Goal: Task Accomplishment & Management: Complete application form

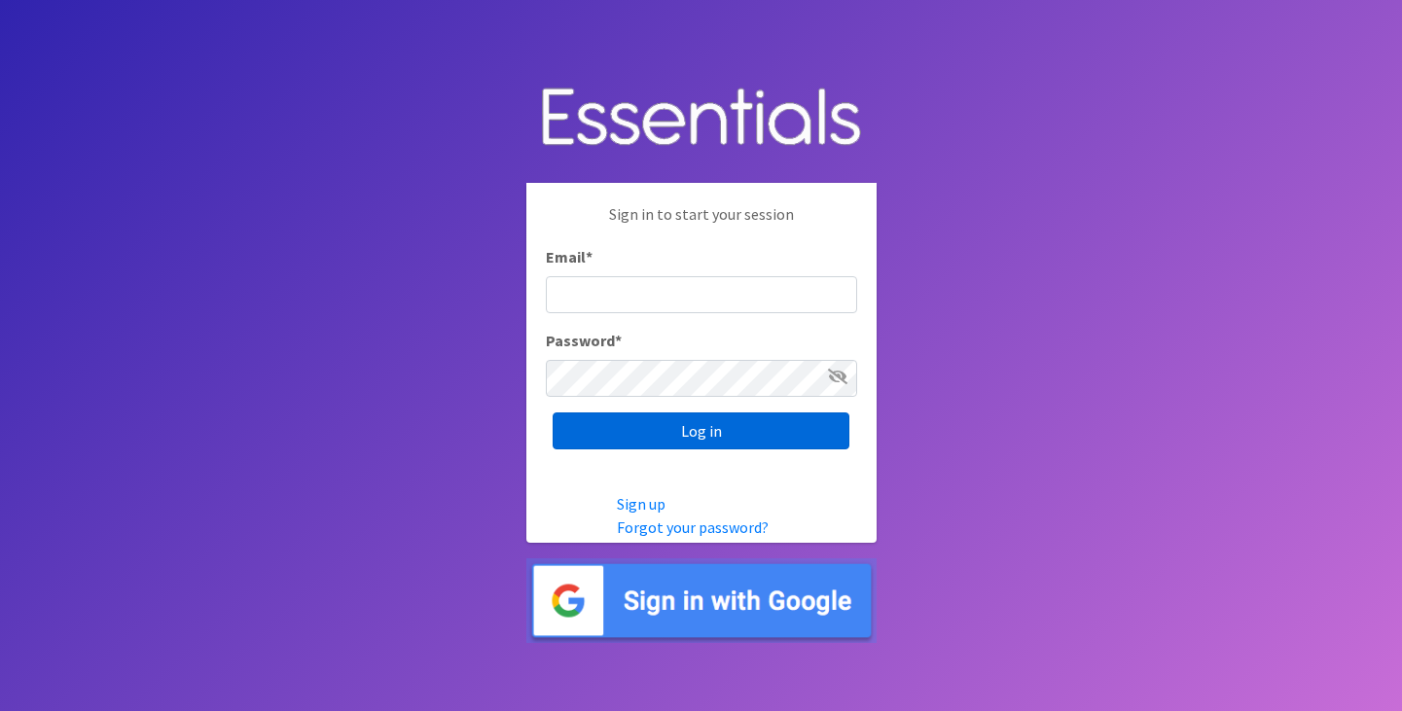
type input "[PERSON_NAME][EMAIL_ADDRESS][DOMAIN_NAME]"
click at [673, 415] on input "Log in" at bounding box center [701, 431] width 297 height 37
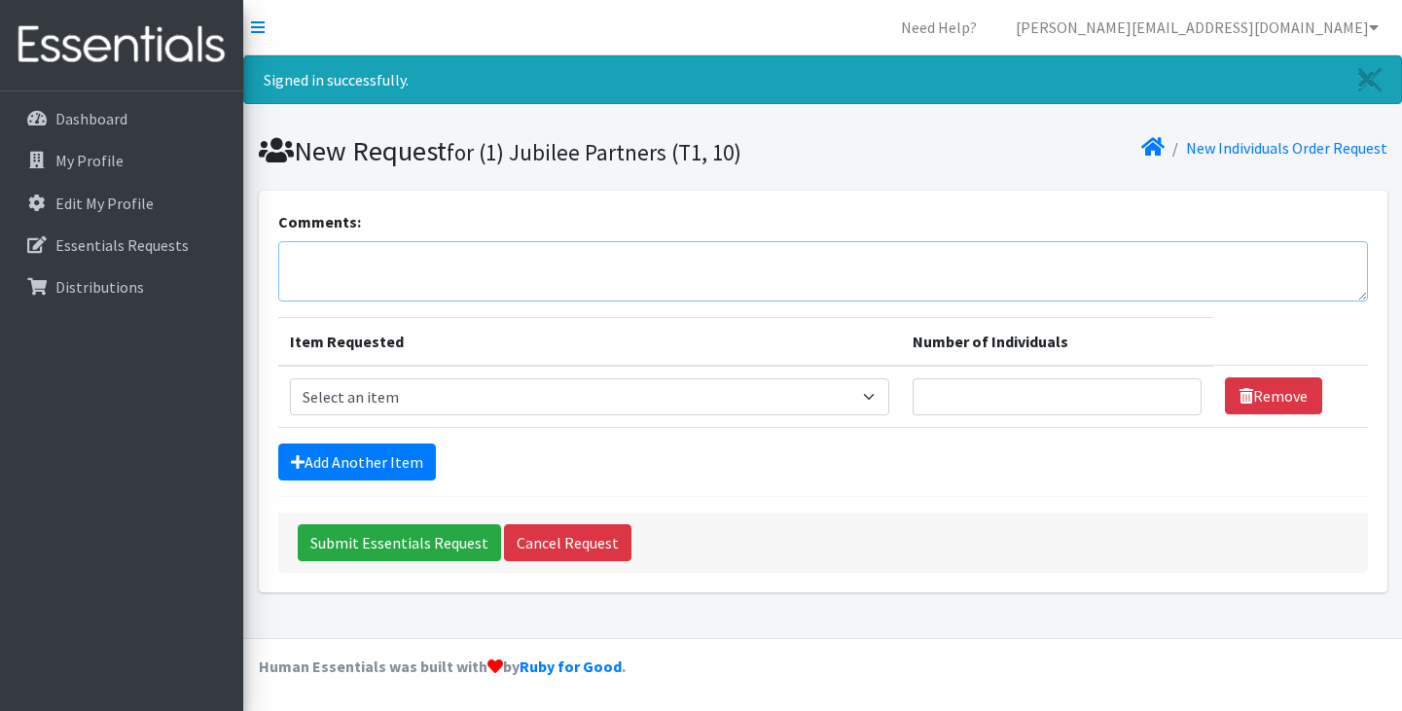
click at [315, 257] on textarea "Comments:" at bounding box center [823, 271] width 1090 height 60
type textarea "We have some new lil ones--along with our usual "bigger ones"!"
drag, startPoint x: 336, startPoint y: 385, endPoint x: 406, endPoint y: 394, distance: 70.6
click at [344, 388] on select "Select an item A: Babies - Size 0 (Preemie) A: Babies - Size 01 (newborn) A: Ba…" at bounding box center [590, 397] width 600 height 37
select select "5612"
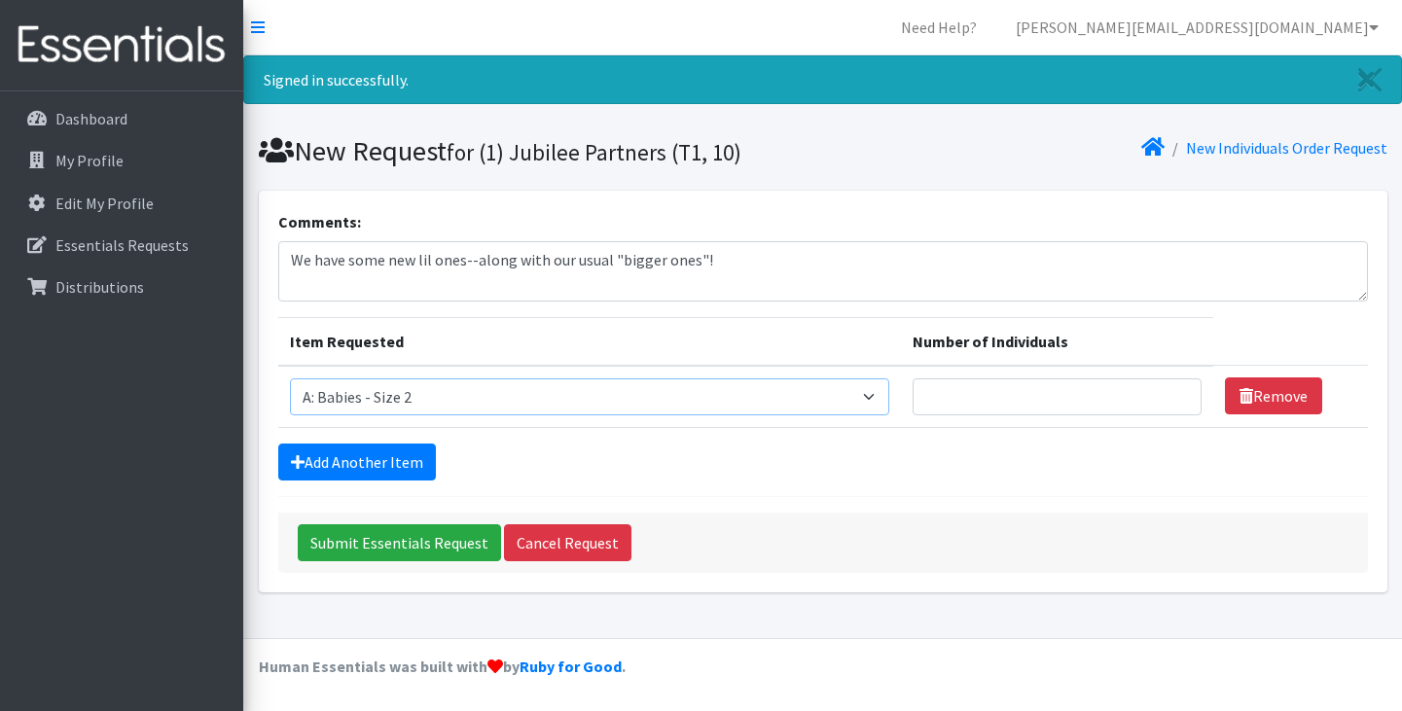
click at [290, 379] on select "Select an item A: Babies - Size 0 (Preemie) A: Babies - Size 01 (newborn) A: Ba…" at bounding box center [590, 397] width 600 height 37
type input "1"
click at [1159, 387] on input "1" at bounding box center [1057, 397] width 289 height 37
click at [405, 453] on link "Add Another Item" at bounding box center [357, 462] width 158 height 37
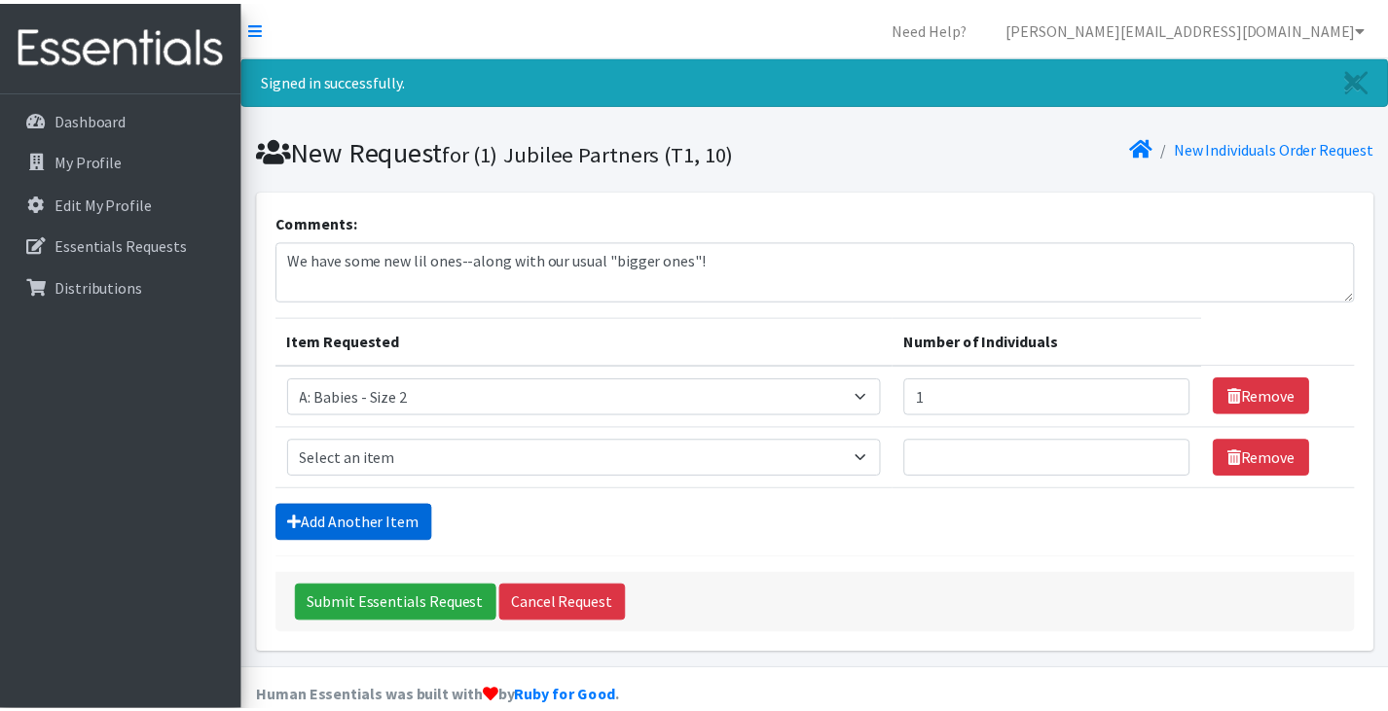
scroll to position [31, 0]
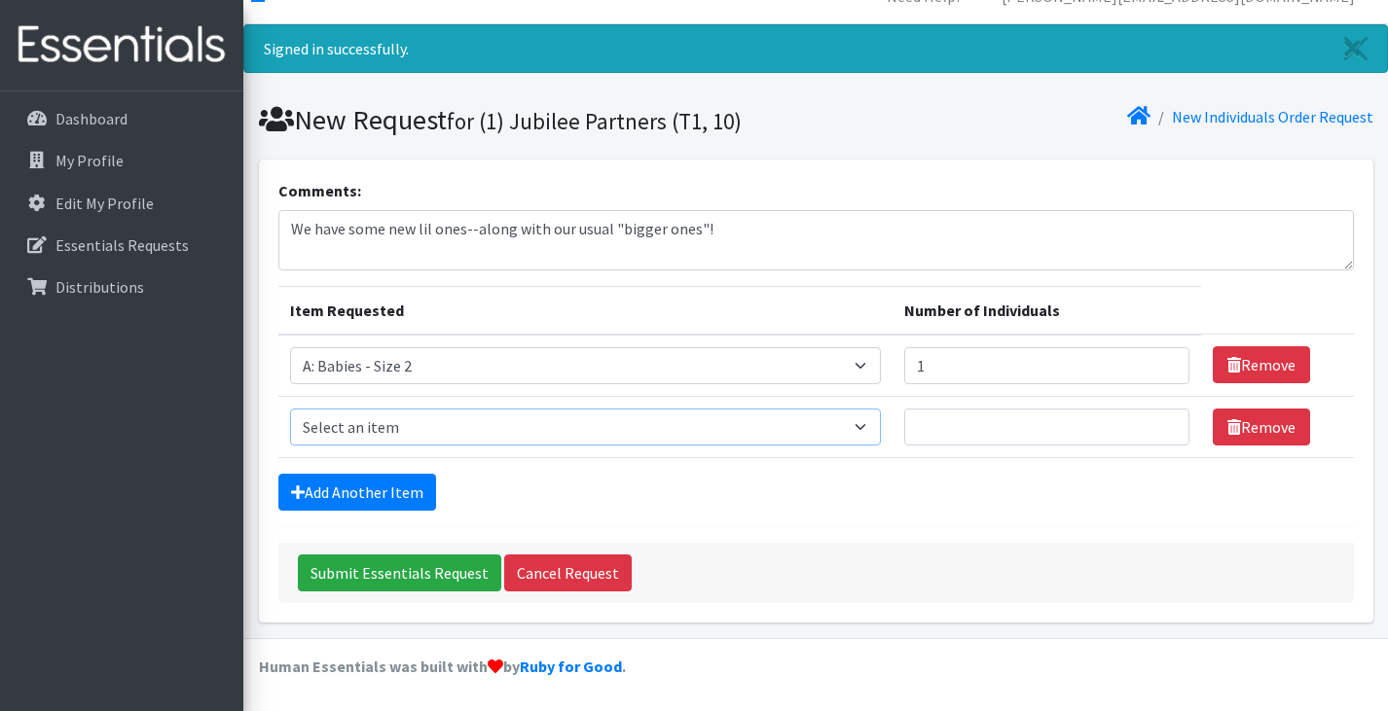
click at [811, 425] on select "Select an item A: Babies - Size 0 (Preemie) A: Babies - Size 01 (newborn) A: Ba…" at bounding box center [586, 427] width 592 height 37
select select "5614"
click at [290, 409] on select "Select an item A: Babies - Size 0 (Preemie) A: Babies - Size 01 (newborn) A: Ba…" at bounding box center [586, 427] width 592 height 37
click at [1131, 442] on input "Number of Individuals" at bounding box center [1046, 427] width 285 height 37
type input "1"
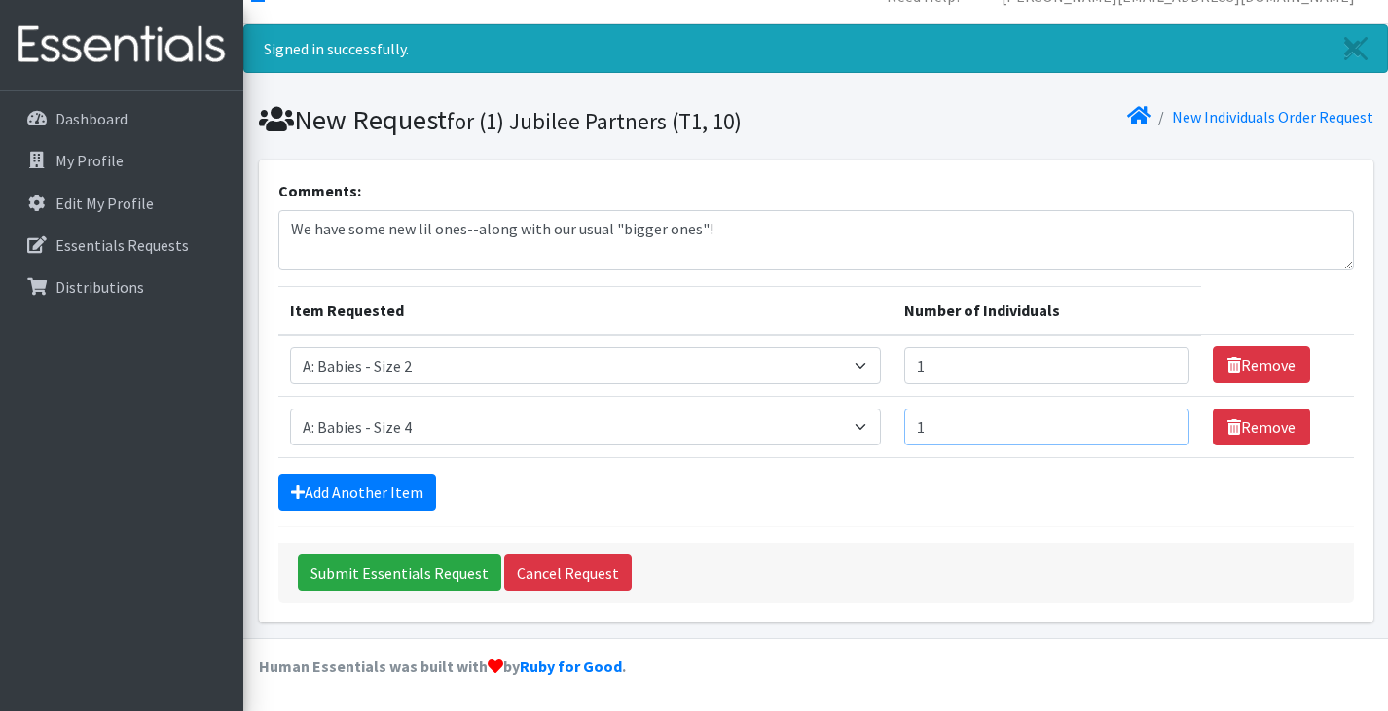
click at [1138, 417] on input "1" at bounding box center [1046, 427] width 285 height 37
click at [397, 484] on link "Add Another Item" at bounding box center [357, 492] width 158 height 37
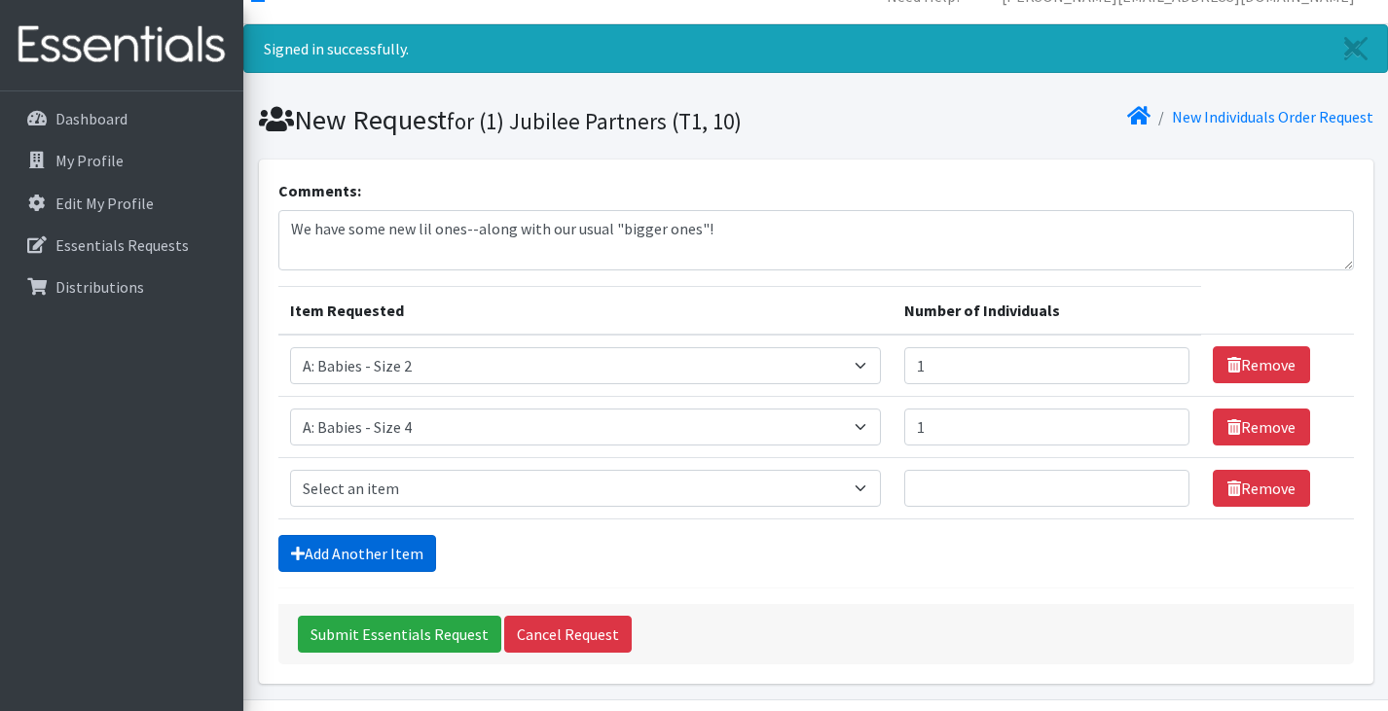
scroll to position [92, 0]
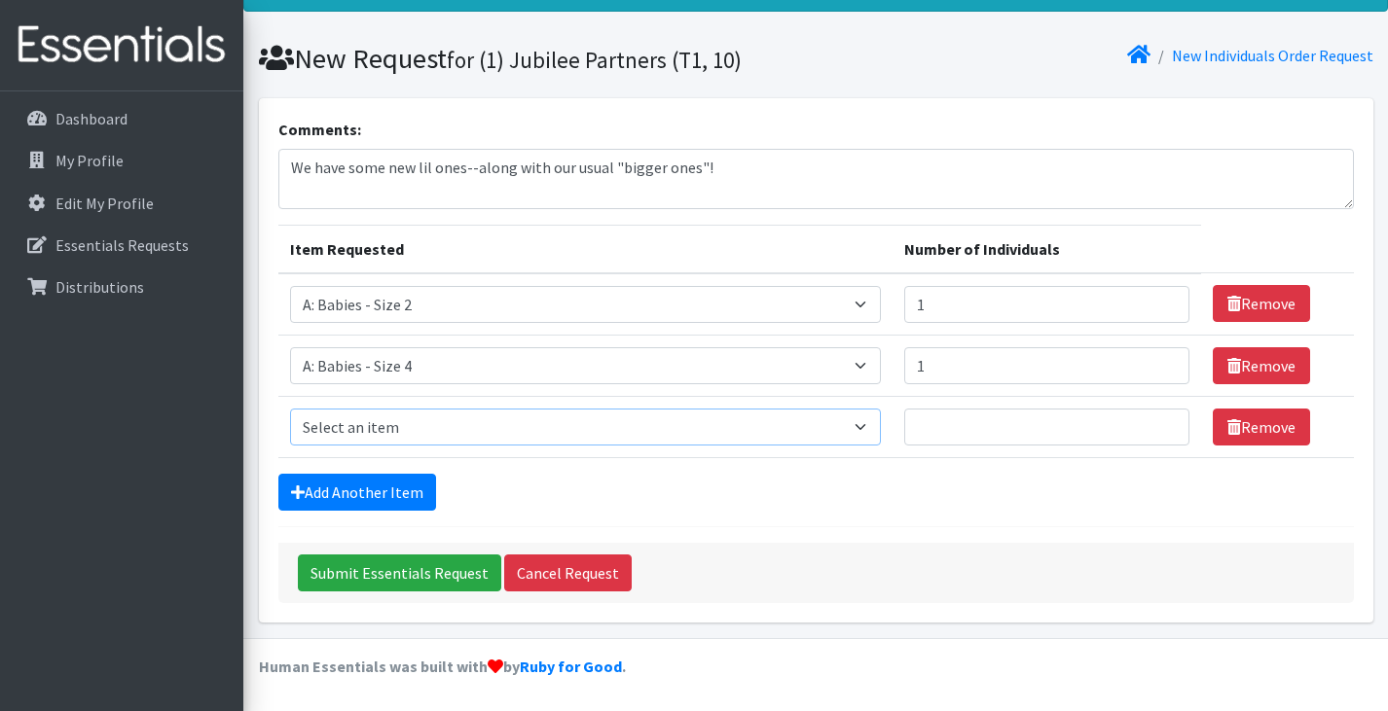
click at [810, 419] on select "Select an item A: Babies - Size 0 (Preemie) A: Babies - Size 01 (newborn) A: Ba…" at bounding box center [586, 427] width 592 height 37
select select "5617"
click at [290, 409] on select "Select an item A: Babies - Size 0 (Preemie) A: Babies - Size 01 (newborn) A: Ba…" at bounding box center [586, 427] width 592 height 37
type input "1"
click at [1145, 422] on input "1" at bounding box center [1046, 427] width 285 height 37
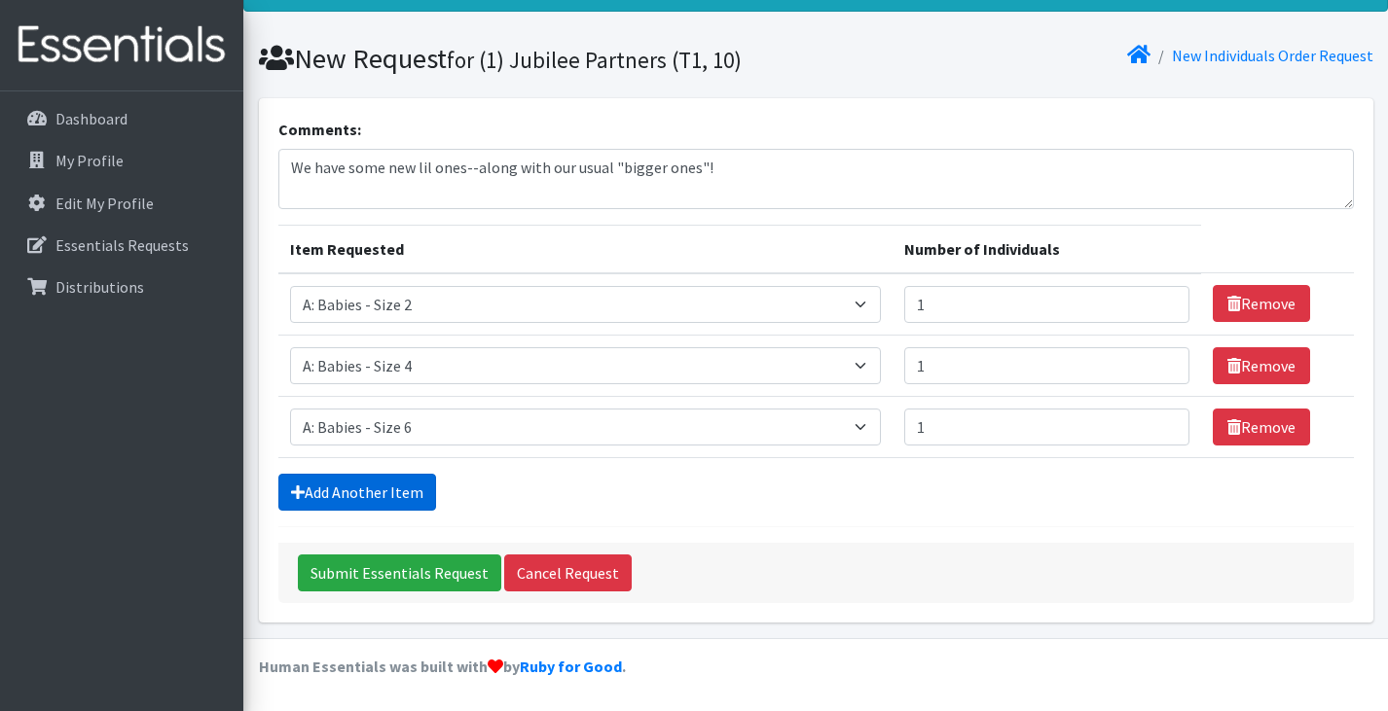
click at [364, 486] on link "Add Another Item" at bounding box center [357, 492] width 158 height 37
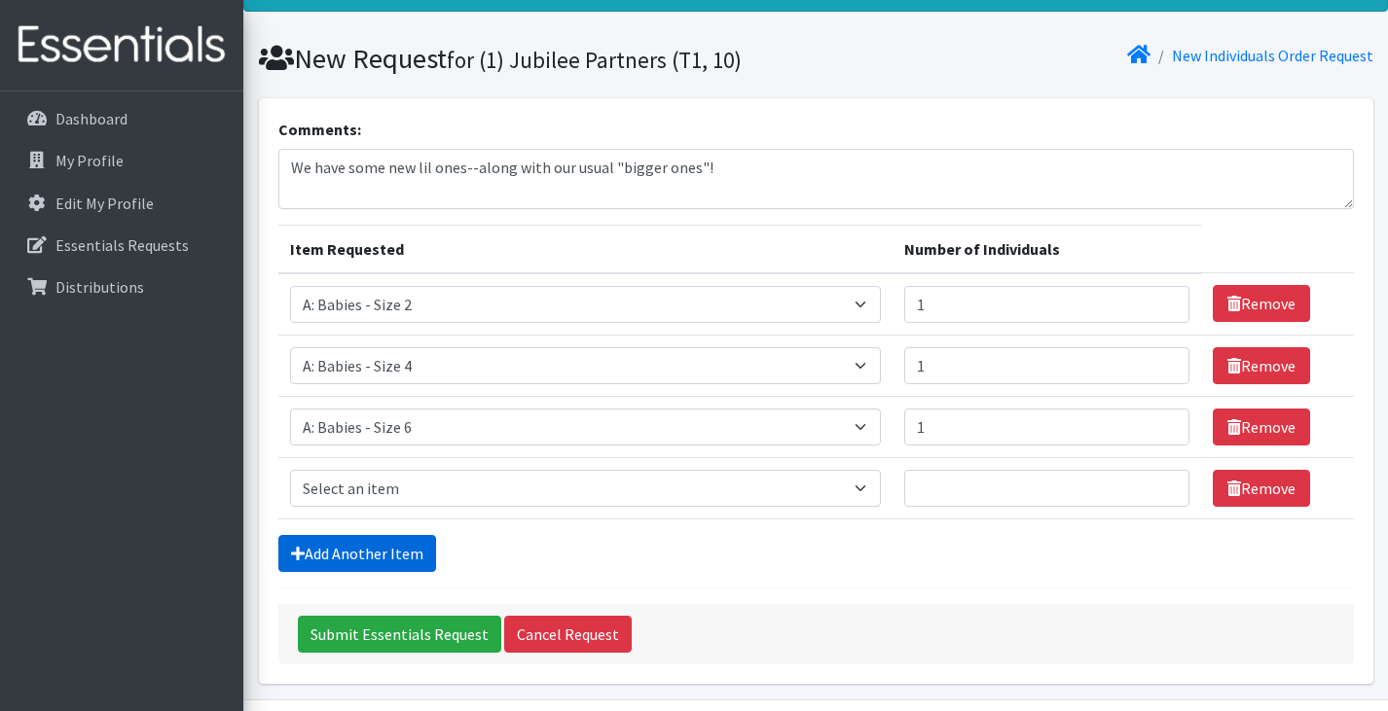
scroll to position [154, 0]
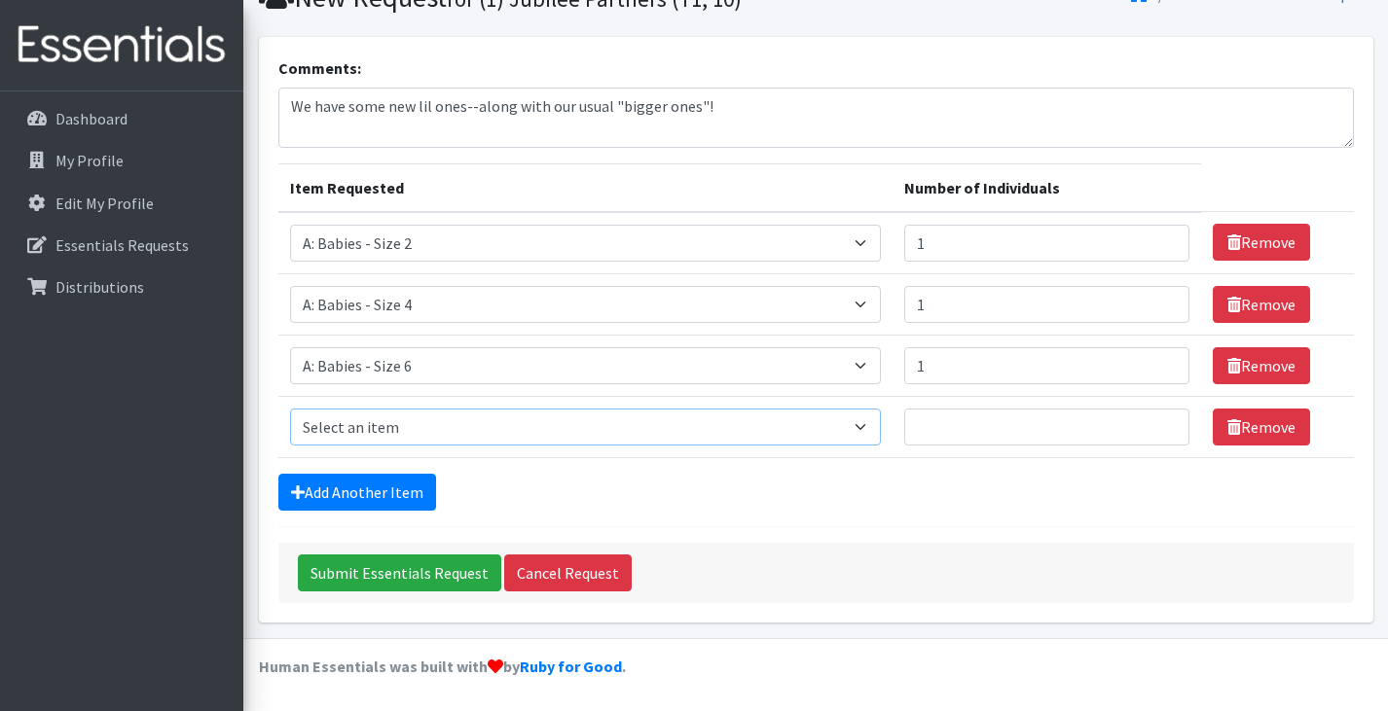
click at [409, 426] on select "Select an item A: Babies - Size 0 (Preemie) A: Babies - Size 01 (newborn) A: Ba…" at bounding box center [586, 427] width 592 height 37
select select "8888"
click at [290, 409] on select "Select an item A: Babies - Size 0 (Preemie) A: Babies - Size 01 (newborn) A: Ba…" at bounding box center [586, 427] width 592 height 37
click at [1136, 418] on input "1" at bounding box center [1046, 427] width 285 height 37
click at [1136, 418] on input "2" at bounding box center [1046, 427] width 285 height 37
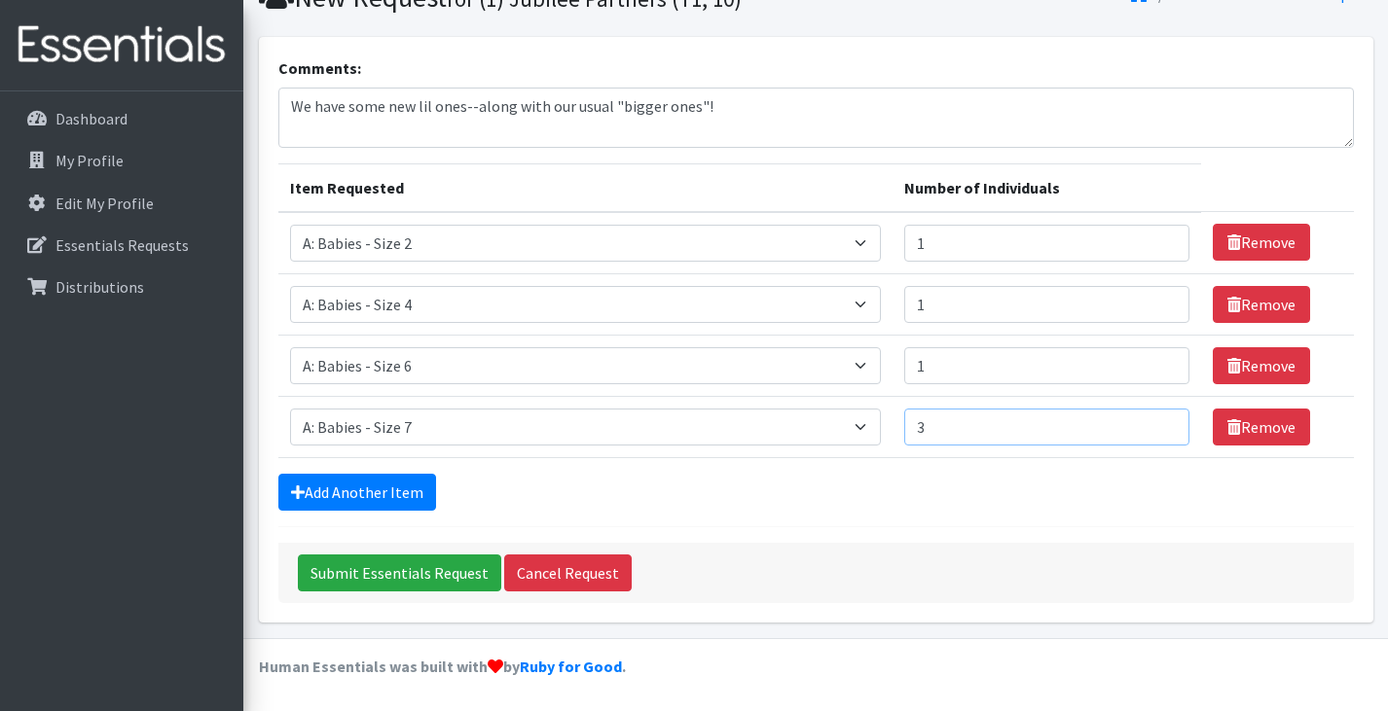
type input "3"
click at [1136, 418] on input "3" at bounding box center [1046, 427] width 285 height 37
click at [384, 494] on link "Add Another Item" at bounding box center [357, 492] width 158 height 37
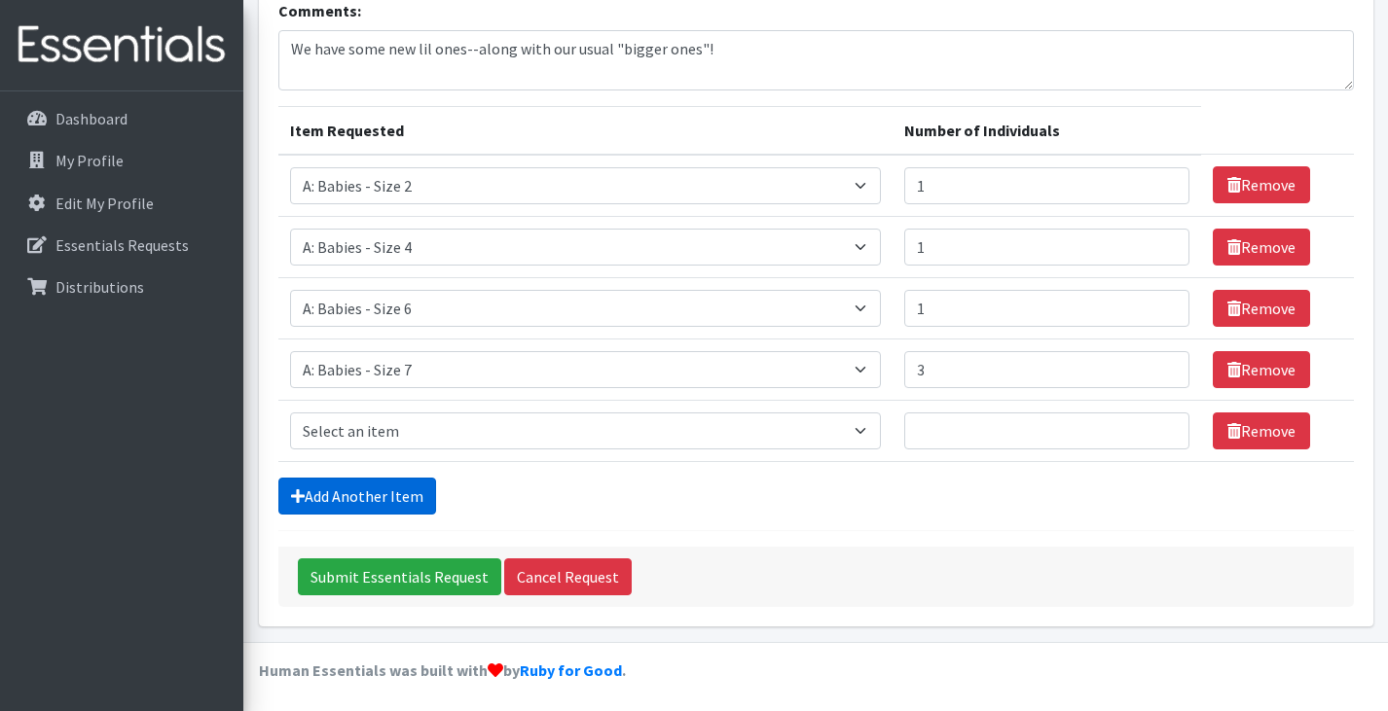
scroll to position [215, 0]
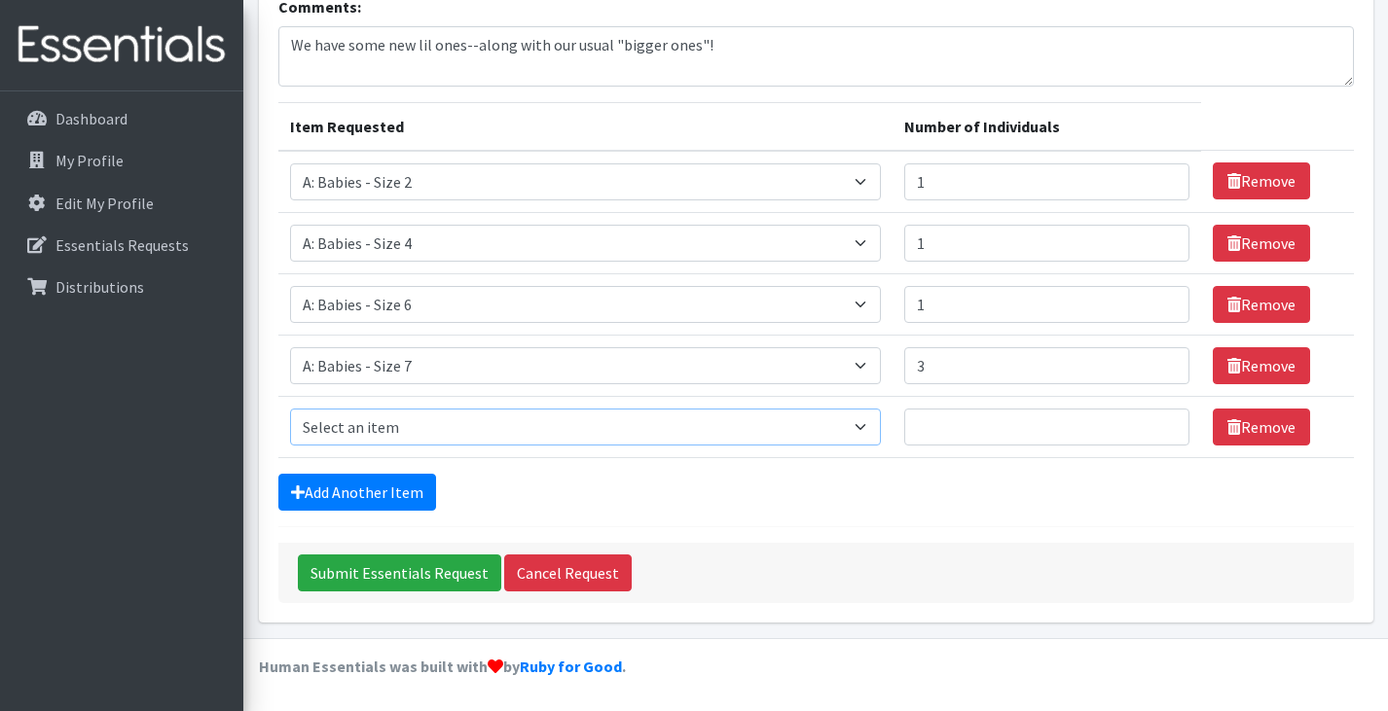
click at [370, 430] on select "Select an item A: Babies - Size 0 (Preemie) A: Babies - Size 01 (newborn) A: Ba…" at bounding box center [586, 427] width 592 height 37
select select "8889"
click at [290, 409] on select "Select an item A: Babies - Size 0 (Preemie) A: Babies - Size 01 (newborn) A: Ba…" at bounding box center [586, 427] width 592 height 37
click at [1141, 422] on input "1" at bounding box center [1046, 427] width 285 height 37
type input "2"
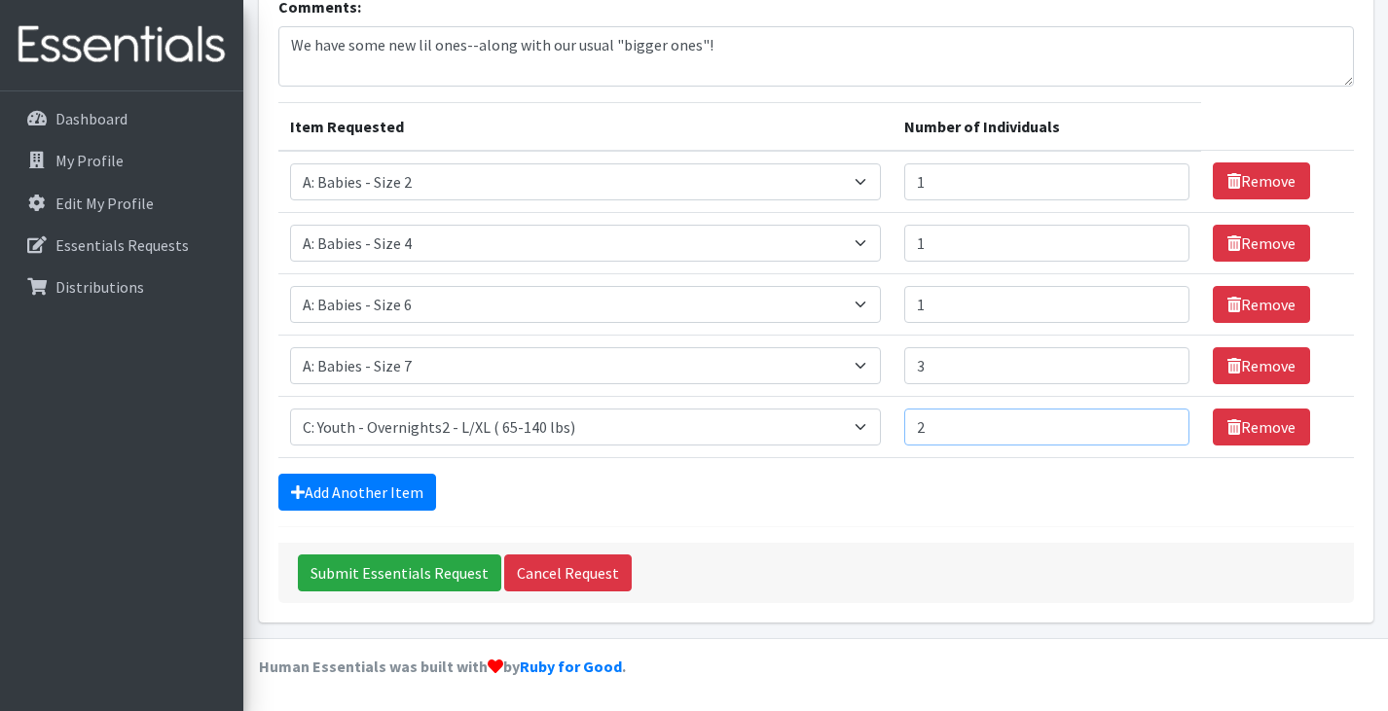
click at [1141, 422] on input "2" at bounding box center [1046, 427] width 285 height 37
click at [393, 483] on link "Add Another Item" at bounding box center [357, 492] width 158 height 37
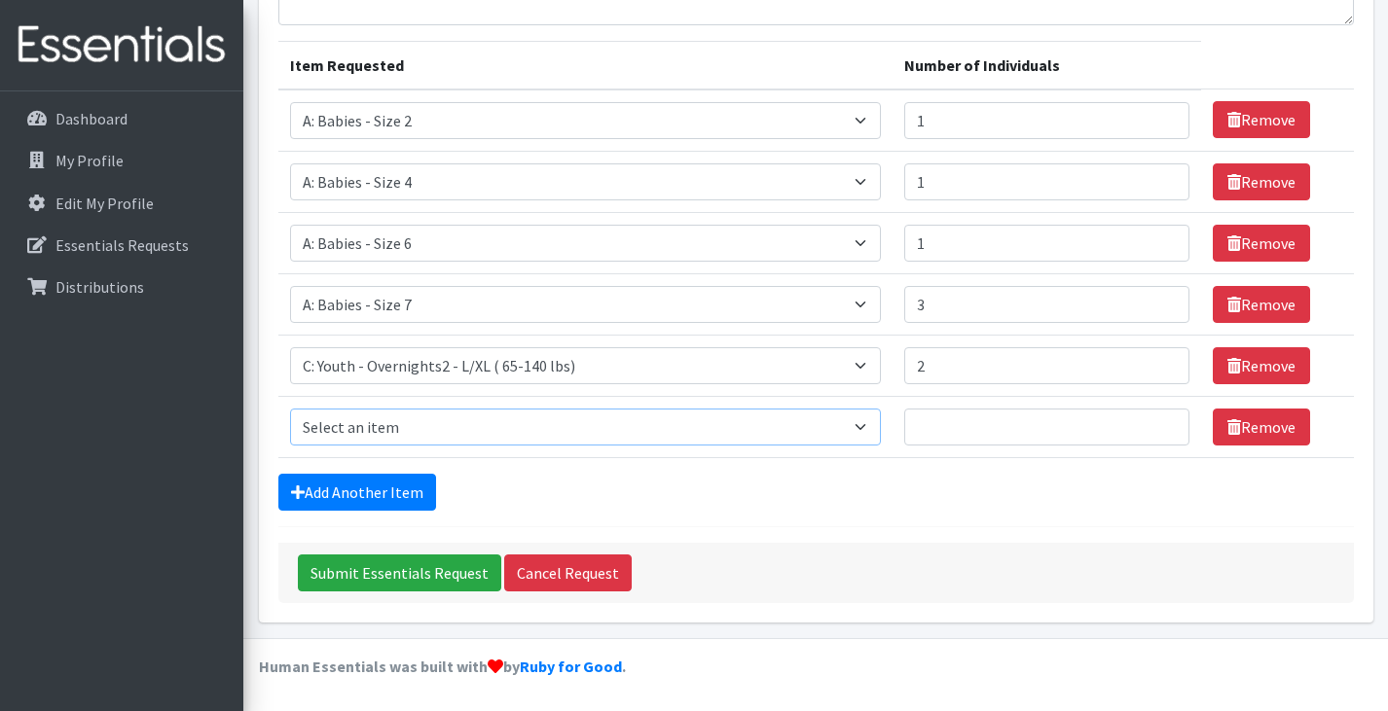
click at [365, 426] on select "Select an item A: Babies - Size 0 (Preemie) A: Babies - Size 01 (newborn) A: Ba…" at bounding box center [586, 427] width 592 height 37
select select "5604"
click at [290, 409] on select "Select an item A: Babies - Size 0 (Preemie) A: Babies - Size 01 (newborn) A: Ba…" at bounding box center [586, 427] width 592 height 37
click at [904, 433] on input "Number of Individuals" at bounding box center [1046, 427] width 285 height 37
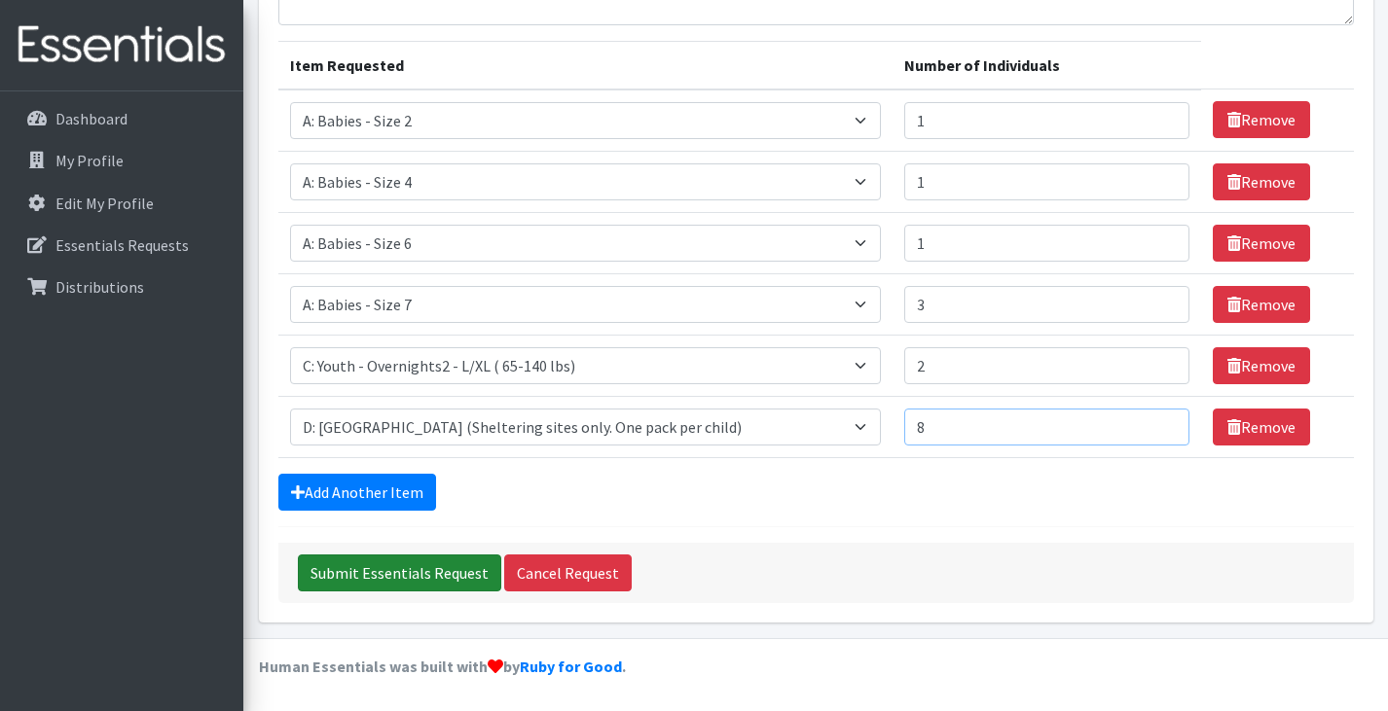
type input "8"
click at [435, 564] on input "Submit Essentials Request" at bounding box center [399, 573] width 203 height 37
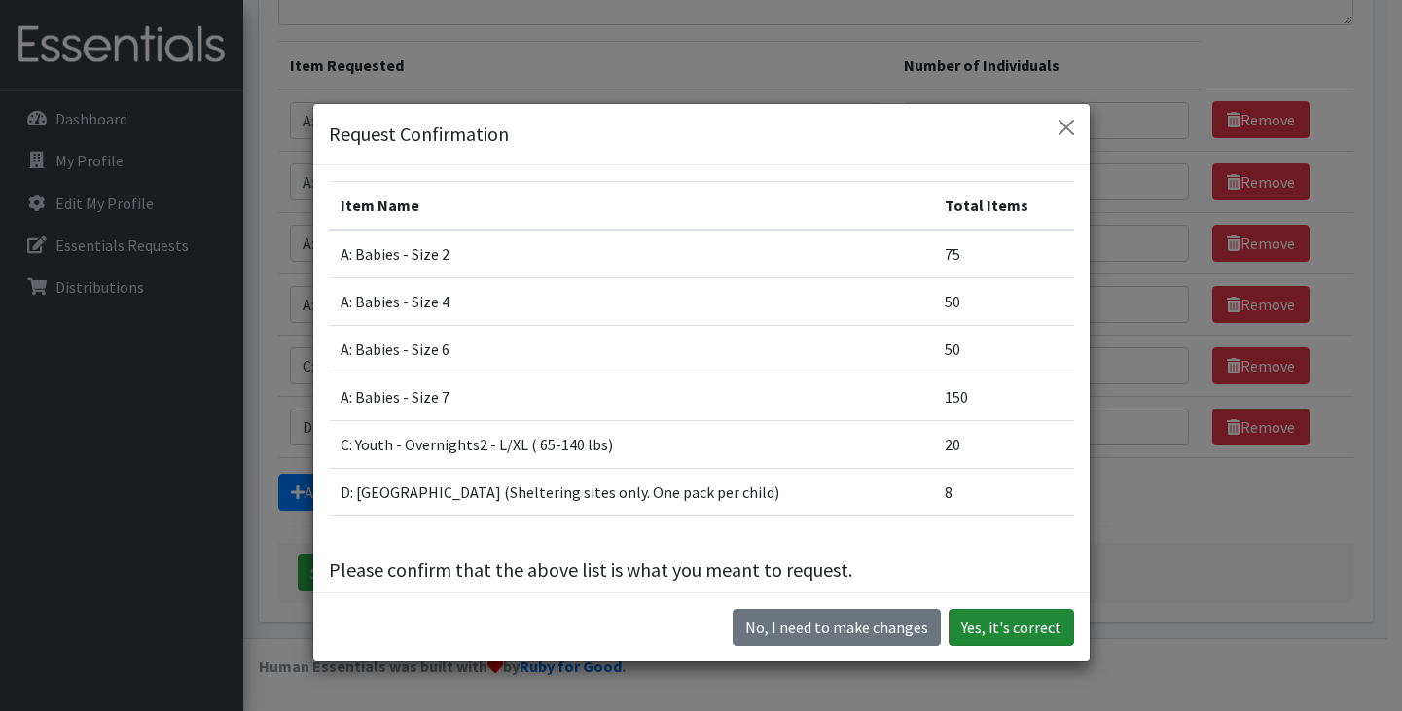
click at [1021, 626] on button "Yes, it's correct" at bounding box center [1012, 627] width 126 height 37
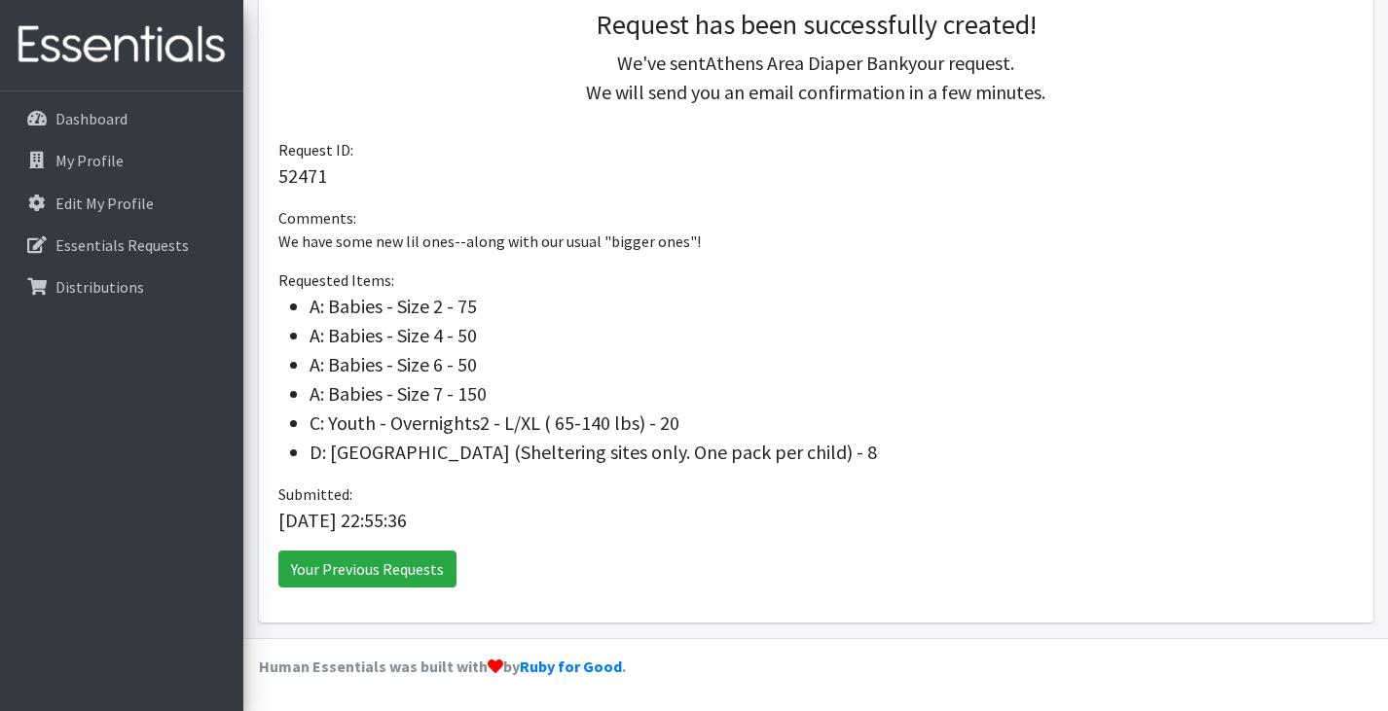
scroll to position [65, 0]
